Goal: Use online tool/utility: Utilize a website feature to perform a specific function

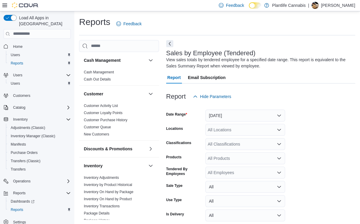
scroll to position [182, 0]
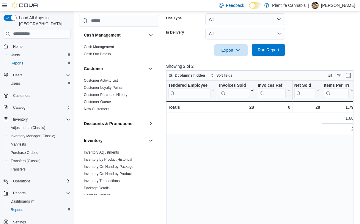
click at [269, 54] on span "Run Report" at bounding box center [268, 50] width 26 height 12
click at [261, 53] on span "Run Report" at bounding box center [268, 50] width 26 height 12
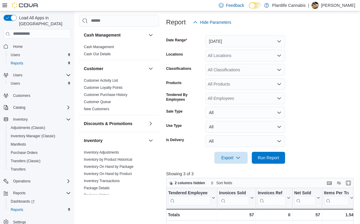
scroll to position [32, 0]
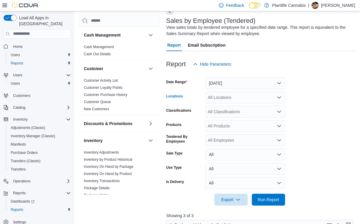
click at [237, 100] on div "All Locations" at bounding box center [245, 98] width 80 height 12
type input "***"
click at [240, 108] on span "Edmonton - [GEOGRAPHIC_DATA] Currents" at bounding box center [262, 108] width 83 height 6
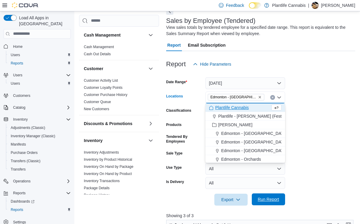
click at [268, 199] on span "Run Report" at bounding box center [268, 200] width 21 height 6
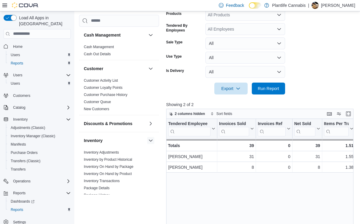
scroll to position [58, 0]
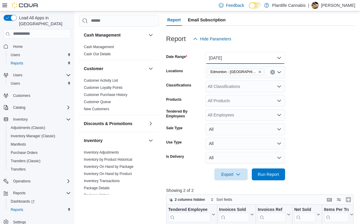
click at [220, 62] on button "[DATE]" at bounding box center [245, 58] width 80 height 12
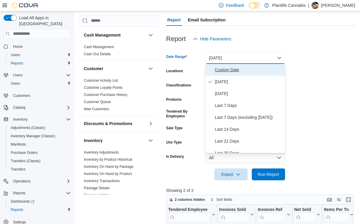
click at [241, 71] on span "Custom Date" at bounding box center [249, 69] width 68 height 7
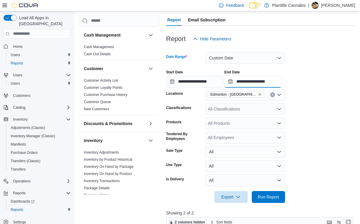
click at [260, 79] on input "**********" at bounding box center [252, 82] width 57 height 12
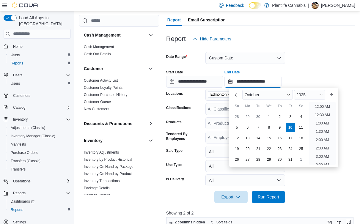
scroll to position [218, 0]
click at [327, 123] on li "2:00 PM" at bounding box center [322, 121] width 18 height 7
type input "**********"
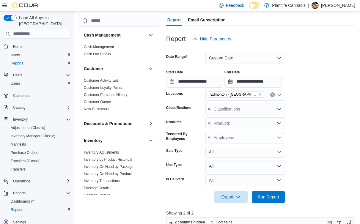
click at [268, 189] on div at bounding box center [260, 188] width 189 height 5
click at [268, 192] on span "Run Report" at bounding box center [268, 197] width 26 height 12
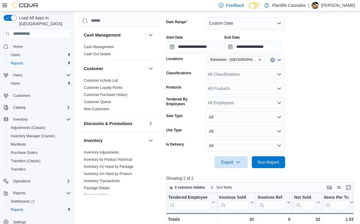
scroll to position [86, 0]
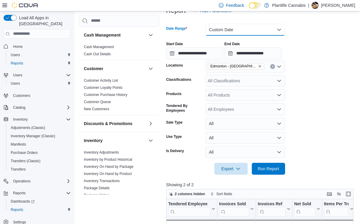
click at [249, 28] on button "Custom Date" at bounding box center [245, 30] width 80 height 12
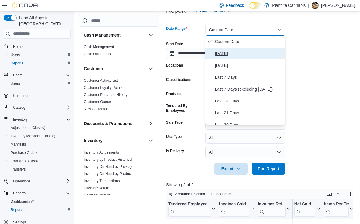
click at [238, 49] on button "[DATE]" at bounding box center [245, 54] width 80 height 12
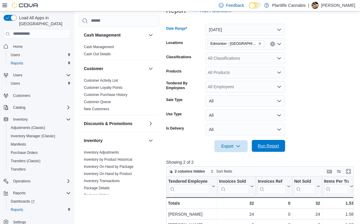
click at [254, 146] on button "Run Report" at bounding box center [268, 146] width 33 height 12
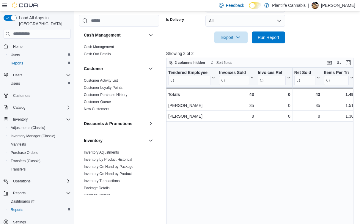
click at [278, 48] on div at bounding box center [260, 46] width 189 height 7
click at [253, 34] on button "Run Report" at bounding box center [268, 37] width 33 height 12
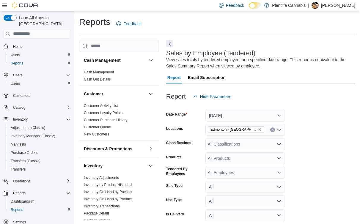
scroll to position [171, 0]
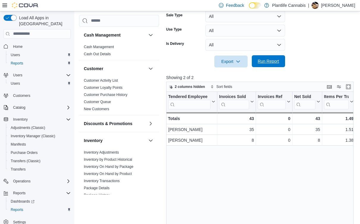
click at [266, 62] on span "Run Report" at bounding box center [268, 61] width 21 height 6
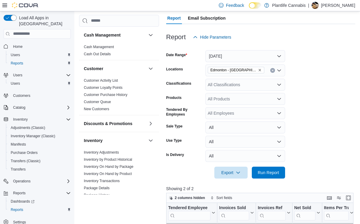
scroll to position [40, 0]
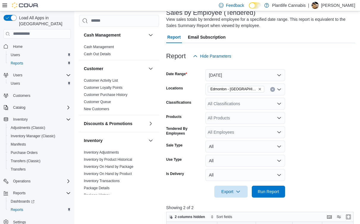
click at [227, 106] on div "All Classifications" at bounding box center [245, 104] width 80 height 12
type input "*"
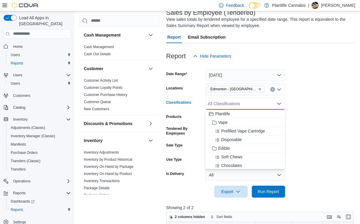
click at [290, 109] on form "Date Range [DATE] Locations [GEOGRAPHIC_DATA] - [GEOGRAPHIC_DATA] Currents Clas…" at bounding box center [260, 130] width 189 height 136
